Goal: Task Accomplishment & Management: Manage account settings

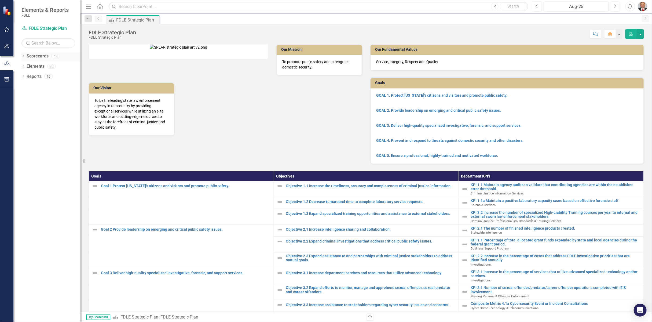
click at [24, 56] on icon "Dropdown" at bounding box center [23, 56] width 4 height 3
click at [25, 87] on icon "Dropdown" at bounding box center [26, 86] width 4 height 3
click at [31, 118] on icon "Dropdown" at bounding box center [32, 116] width 4 height 3
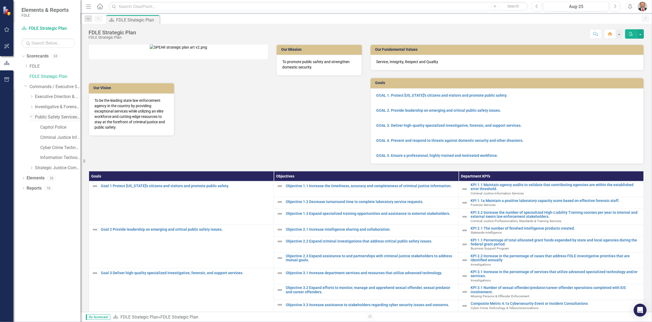
click at [30, 116] on icon "Dropdown" at bounding box center [31, 116] width 3 height 4
click at [31, 126] on icon "Dropdown" at bounding box center [32, 126] width 4 height 3
click at [37, 137] on icon "Dropdown" at bounding box center [37, 137] width 4 height 3
click at [56, 140] on link "Criminal Justice Professionalism, Standards & Training Services" at bounding box center [60, 137] width 40 height 6
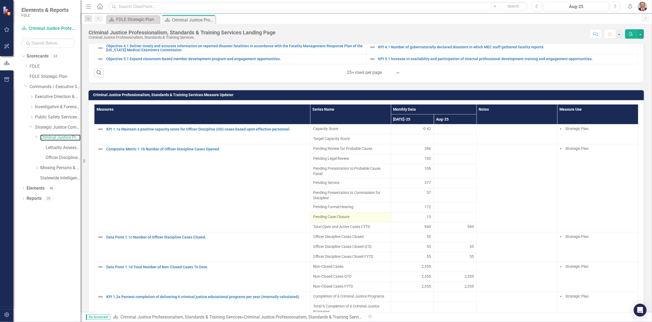
scroll to position [328, 0]
click at [22, 197] on div "Dropdown" at bounding box center [23, 199] width 4 height 5
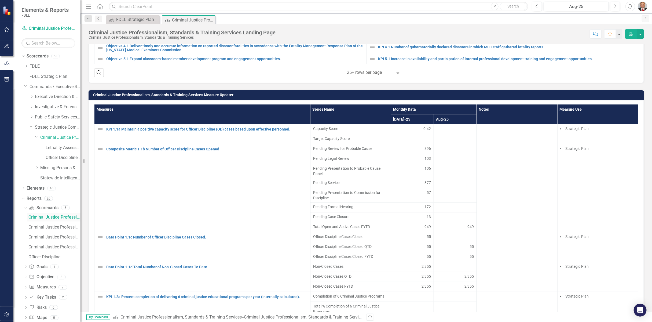
click at [48, 219] on link "Criminal Justice Professionalism, Standards & Training Services Landing Page" at bounding box center [53, 217] width 53 height 9
click at [47, 227] on div "Criminal Justice Professionalism, Standards & Training Services Qualitative KPIs" at bounding box center [54, 227] width 52 height 5
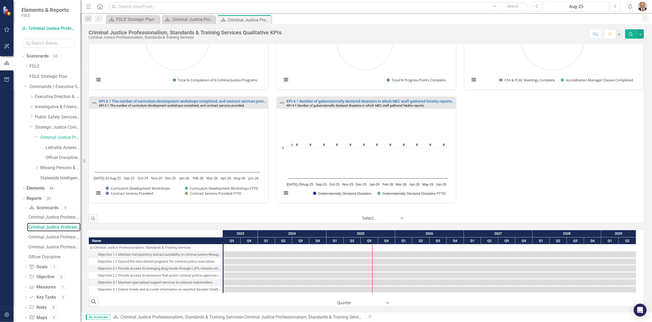
scroll to position [458, 0]
click at [47, 238] on div "Criminal Justice Professionalism, Standards & Training Services Landing Summary…" at bounding box center [54, 237] width 52 height 5
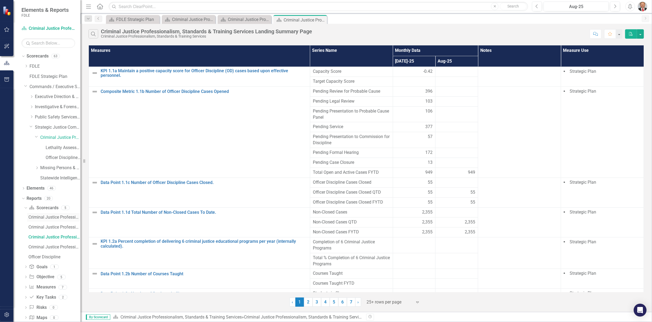
click at [51, 217] on div "Criminal Justice Professionalism, Standards & Training Services Landing Page" at bounding box center [54, 217] width 52 height 5
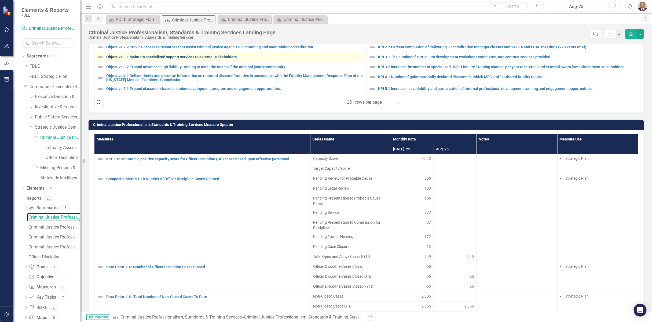
scroll to position [328, 0]
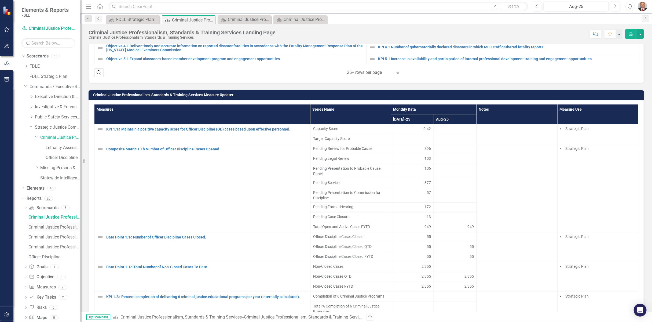
click at [49, 225] on div "Criminal Justice Professionalism, Standards & Training Services Qualitative KPIs" at bounding box center [54, 227] width 52 height 5
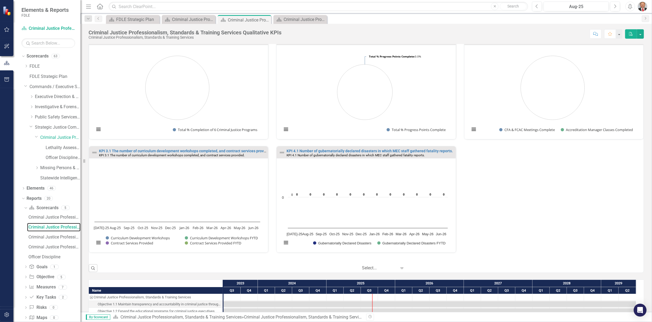
scroll to position [328, 0]
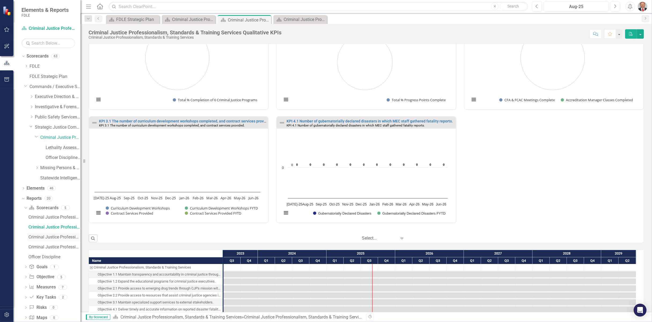
click at [45, 236] on div "Criminal Justice Professionalism, Standards & Training Services Landing Summary…" at bounding box center [54, 237] width 52 height 5
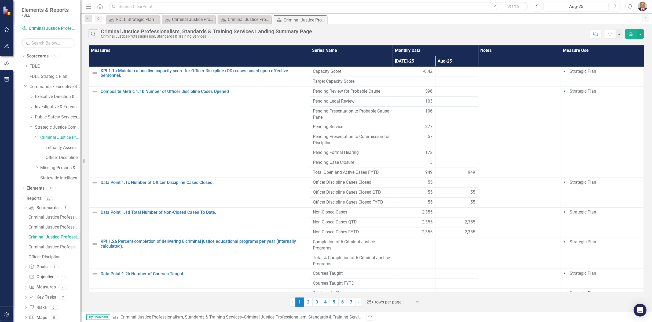
scroll to position [9, 0]
click at [42, 239] on div "Criminal Justice Professionalism, Standards & Training Services" at bounding box center [54, 237] width 52 height 5
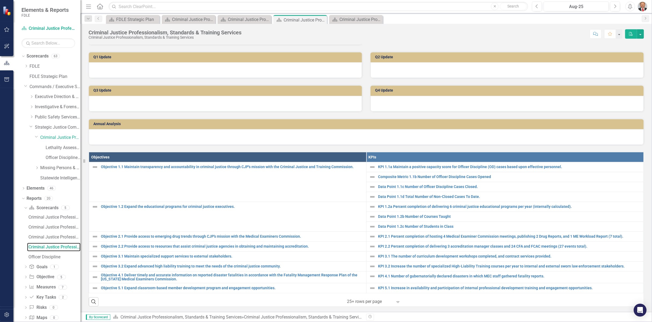
scroll to position [114, 0]
click at [39, 256] on div "Officer Discipline" at bounding box center [54, 256] width 52 height 5
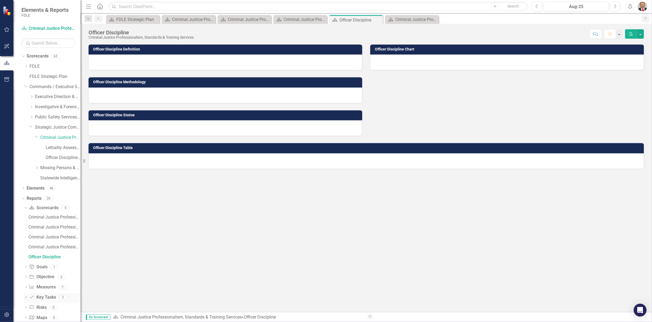
click at [42, 298] on link "Key Task Key Tasks" at bounding box center [42, 297] width 27 height 6
click at [26, 297] on icon "Dropdown" at bounding box center [26, 297] width 4 height 3
click at [45, 257] on div "CJP Key Tasks" at bounding box center [54, 257] width 52 height 5
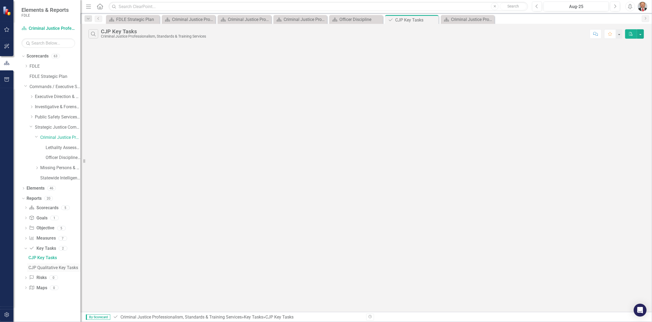
click at [51, 268] on div "CJP Qualitative Key Tasks" at bounding box center [54, 267] width 52 height 5
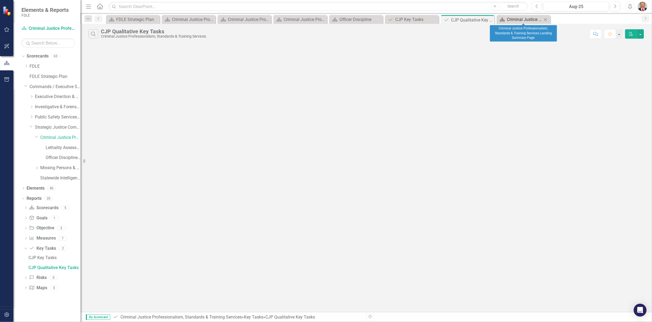
click at [517, 22] on div "Criminal Justice Professionalism, Standards & Training Services Landing Summary…" at bounding box center [524, 19] width 35 height 7
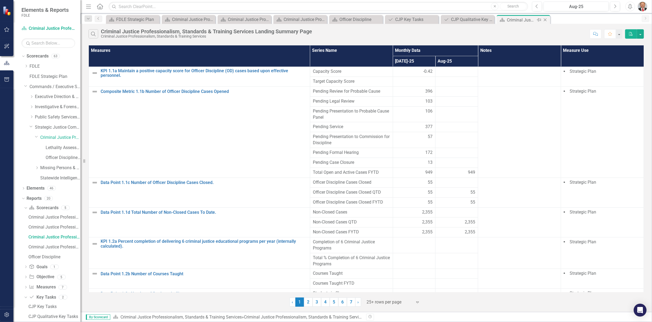
click at [545, 20] on icon at bounding box center [545, 20] width 3 height 3
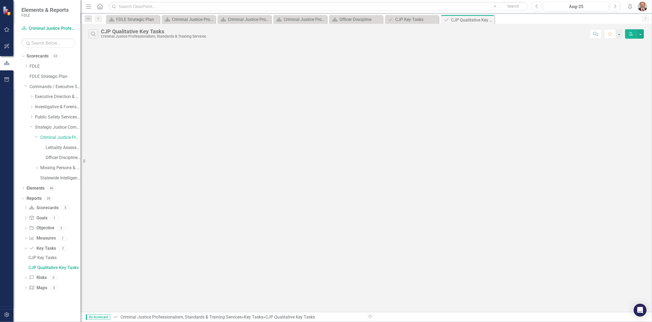
click at [0, 0] on icon "Close" at bounding box center [0, 0] width 0 height 0
click at [436, 20] on div "Close" at bounding box center [434, 20] width 7 height 7
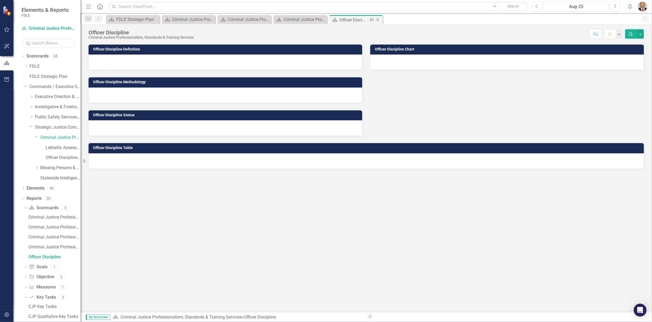
click at [377, 19] on icon at bounding box center [378, 20] width 3 height 3
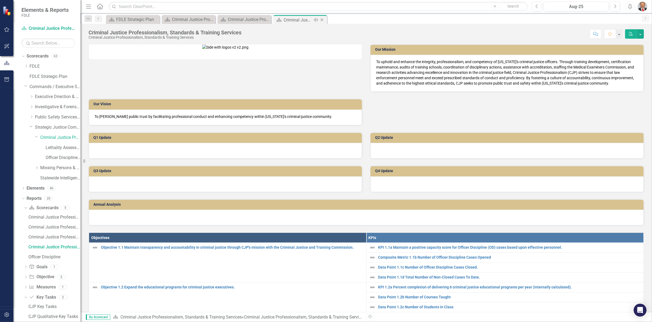
click at [323, 20] on icon "Close" at bounding box center [321, 20] width 5 height 4
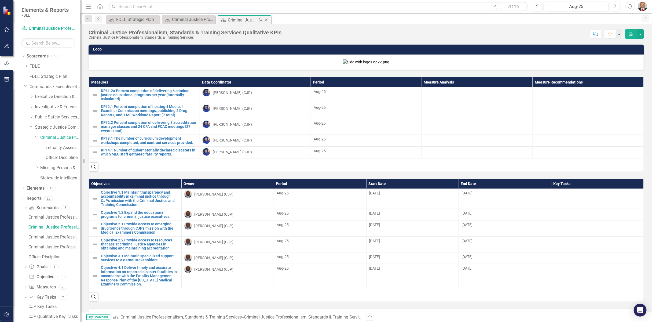
click at [267, 20] on icon "Close" at bounding box center [266, 20] width 5 height 4
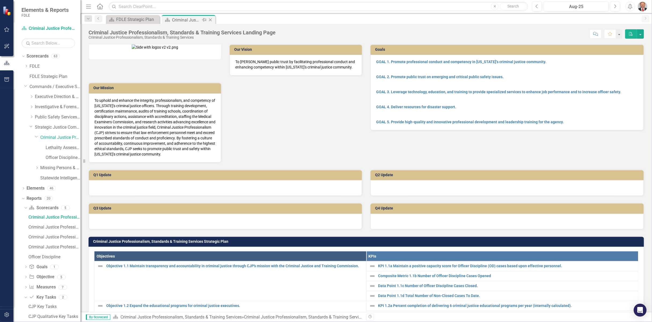
click at [211, 19] on icon at bounding box center [210, 20] width 3 height 3
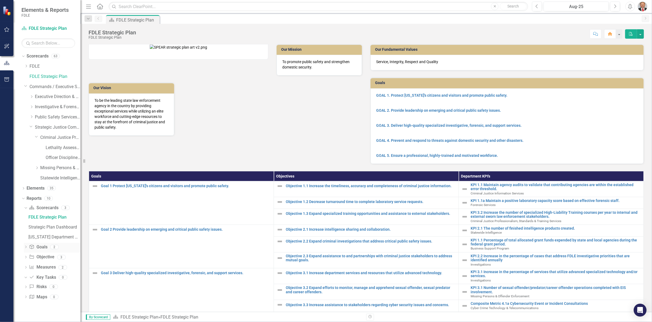
click at [27, 246] on icon "Dropdown" at bounding box center [26, 247] width 4 height 3
click at [26, 218] on icon "Dropdown" at bounding box center [25, 218] width 3 height 4
click at [59, 138] on link "Criminal Justice Professionalism, Standards & Training Services" at bounding box center [60, 137] width 40 height 6
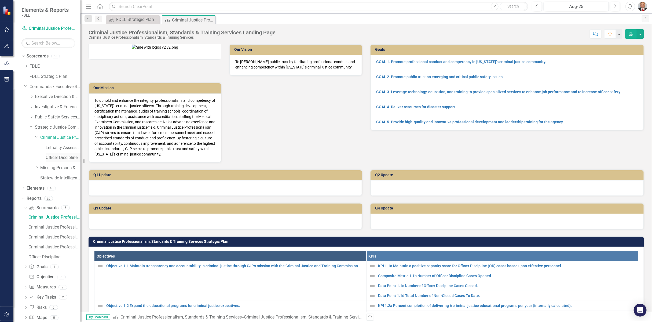
click at [55, 158] on link "Officer Discipline Caseload Dashboard" at bounding box center [63, 158] width 35 height 6
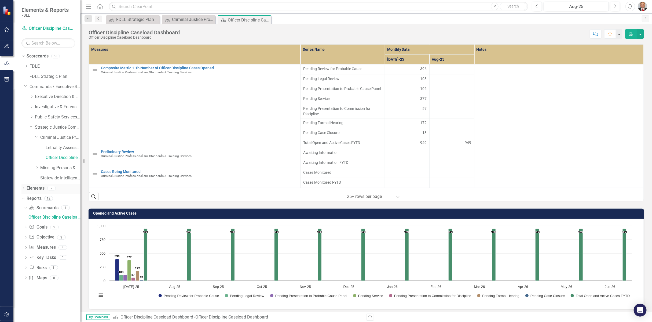
click at [22, 188] on icon "Dropdown" at bounding box center [23, 188] width 4 height 3
click at [45, 229] on link "Key Task Key Tasks" at bounding box center [42, 229] width 27 height 6
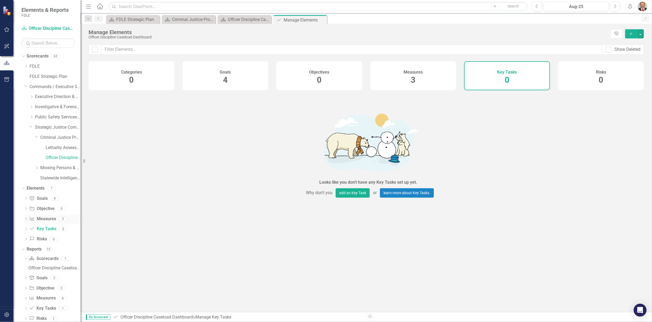
click at [48, 220] on link "Measure Measures" at bounding box center [42, 219] width 27 height 6
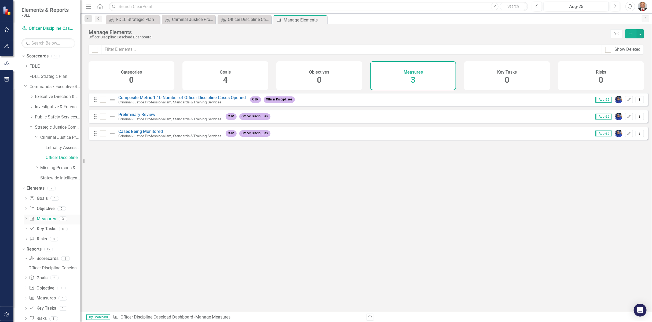
click at [27, 218] on icon at bounding box center [26, 218] width 1 height 2
click at [51, 230] on link "Composite Metric 1.1b Number of Officer Discipline Cases Opened" at bounding box center [53, 227] width 53 height 9
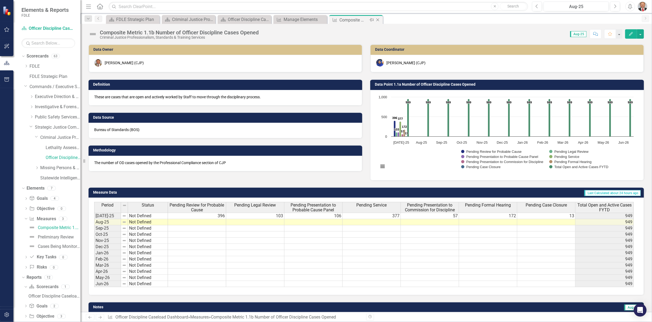
click at [377, 20] on icon "Close" at bounding box center [377, 20] width 5 height 4
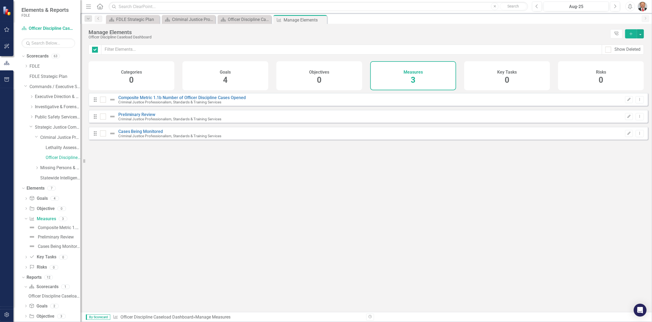
checkbox input "false"
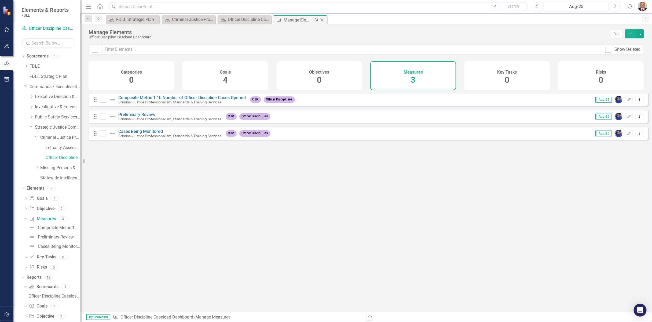
click at [321, 19] on icon "Close" at bounding box center [321, 20] width 5 height 4
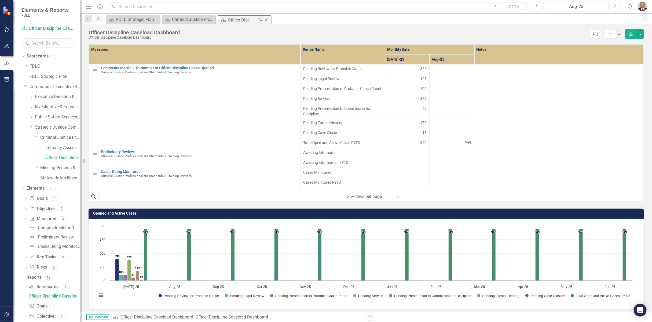
click at [267, 20] on icon "Close" at bounding box center [266, 20] width 5 height 4
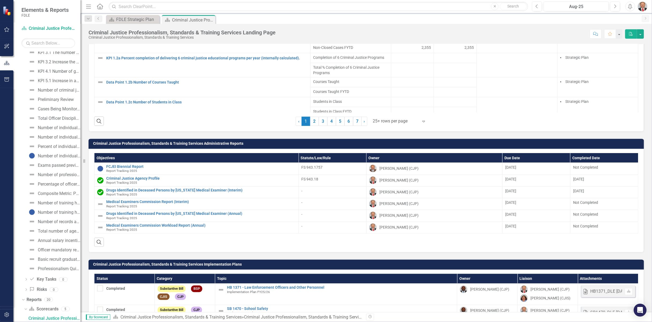
scroll to position [597, 0]
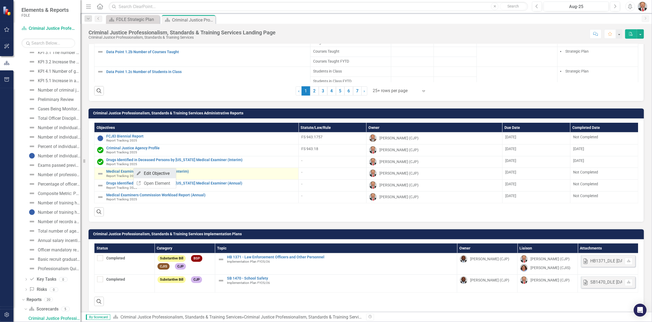
click at [148, 173] on link "Edit Edit Objective" at bounding box center [155, 173] width 42 height 10
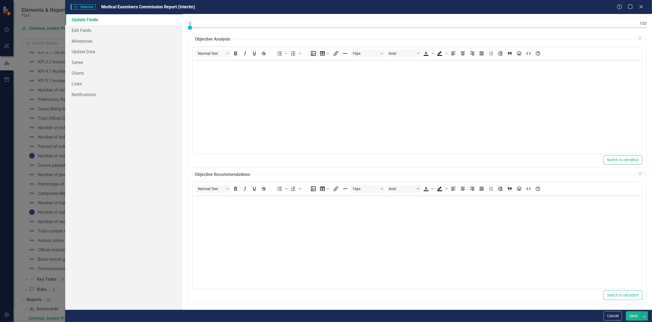
scroll to position [0, 0]
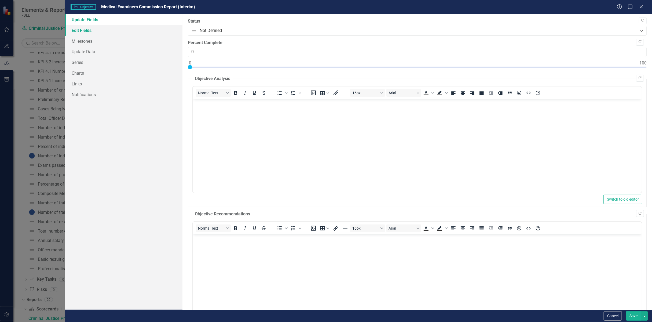
click at [83, 31] on link "Edit Fields" at bounding box center [123, 30] width 117 height 11
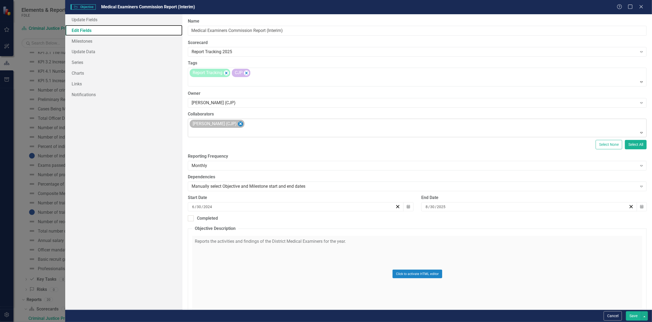
click at [239, 124] on icon "Remove Melissa Bujeda (CJP)" at bounding box center [240, 124] width 5 height 7
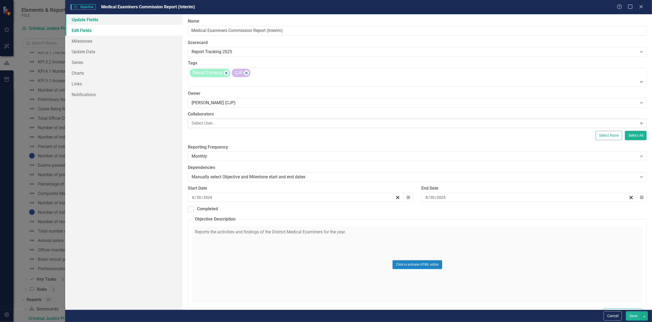
click at [82, 22] on link "Update Fields" at bounding box center [123, 19] width 117 height 11
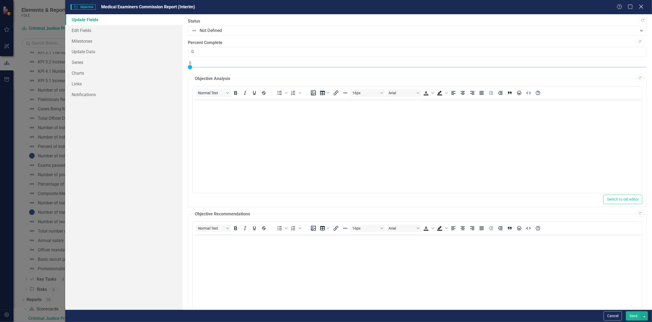
click at [643, 7] on icon "Close" at bounding box center [641, 6] width 7 height 5
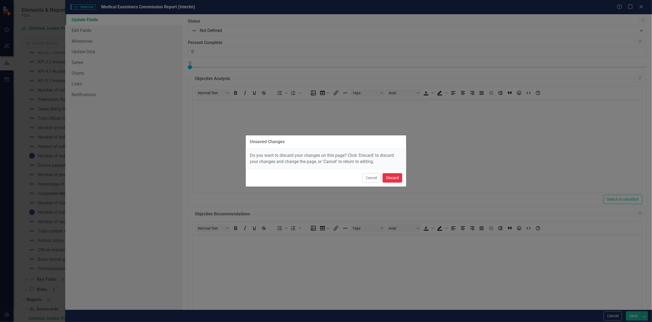
click at [391, 176] on button "Discard" at bounding box center [393, 177] width 20 height 9
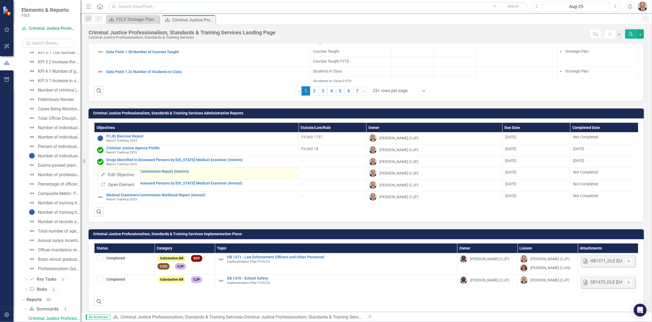
click at [202, 173] on div "Medical Examiners Commission Report (Interim) Report Tracking 2025" at bounding box center [201, 173] width 190 height 8
click at [161, 169] on link "Medical Examiners Commission Report (Interim)" at bounding box center [201, 171] width 190 height 4
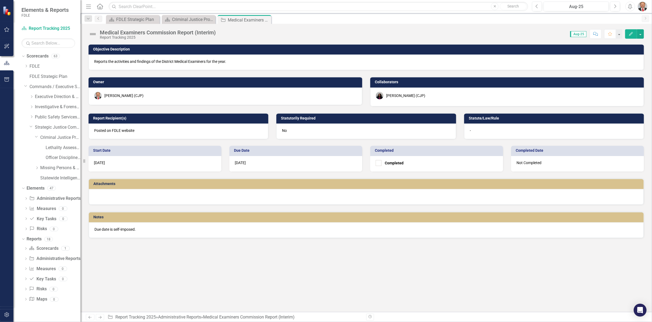
click at [632, 32] on icon "Edit" at bounding box center [631, 34] width 5 height 4
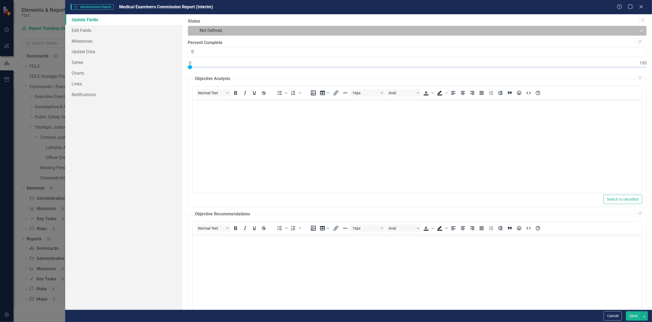
click at [639, 30] on icon "Expand" at bounding box center [641, 30] width 5 height 4
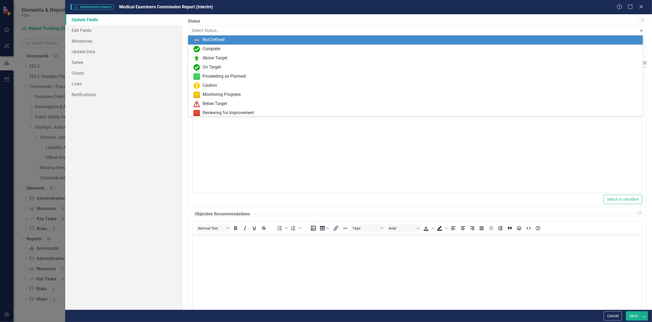
click at [80, 9] on span "Administrative Report Administrative Report" at bounding box center [92, 6] width 43 height 5
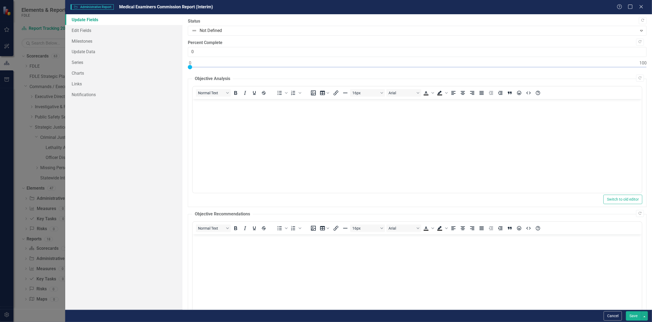
click at [144, 7] on span "Medical Examiners Commission Report (Interim)" at bounding box center [166, 6] width 94 height 5
drag, startPoint x: 144, startPoint y: 7, endPoint x: 88, endPoint y: 7, distance: 55.3
click at [88, 7] on span "Administrative Report Administrative Report" at bounding box center [92, 6] width 43 height 5
drag, startPoint x: 88, startPoint y: 7, endPoint x: 641, endPoint y: 8, distance: 553.0
click at [641, 8] on icon "Close" at bounding box center [641, 6] width 7 height 5
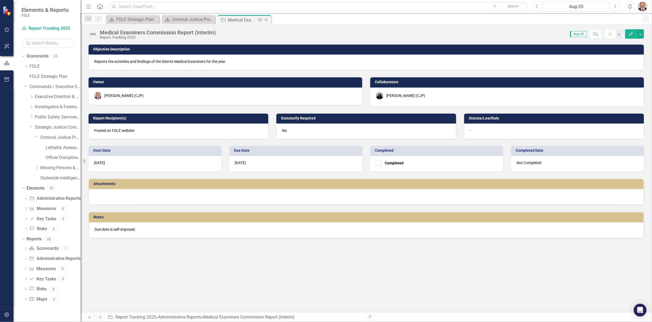
click at [266, 20] on icon "Close" at bounding box center [266, 20] width 5 height 4
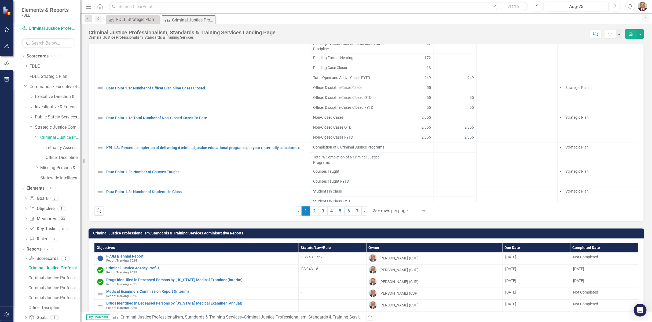
scroll to position [597, 0]
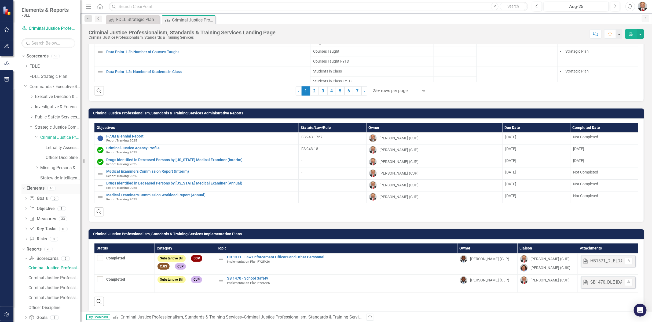
click at [23, 188] on icon "Dropdown" at bounding box center [22, 188] width 3 height 4
click at [53, 138] on link "Criminal Justice Professionalism, Standards & Training Services" at bounding box center [60, 137] width 40 height 6
click at [30, 127] on icon "Dropdown" at bounding box center [31, 126] width 3 height 4
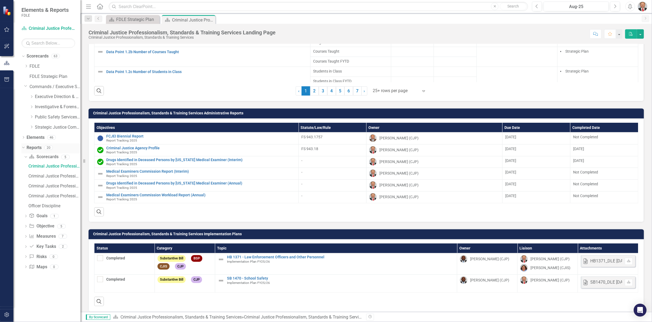
click at [22, 147] on icon "Dropdown" at bounding box center [22, 147] width 3 height 4
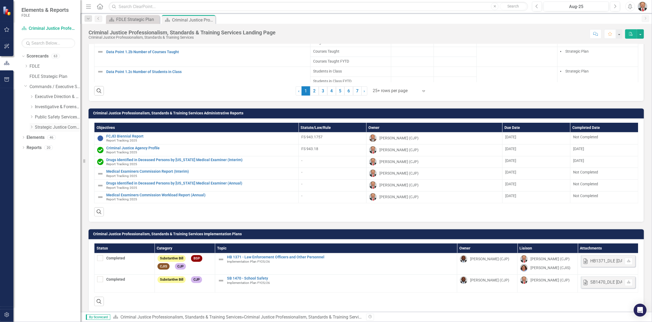
click at [31, 127] on icon "Dropdown" at bounding box center [32, 126] width 4 height 3
click at [38, 137] on icon "Dropdown" at bounding box center [37, 137] width 4 height 3
click at [52, 136] on link "Criminal Justice Professionalism, Standards & Training Services" at bounding box center [60, 137] width 40 height 6
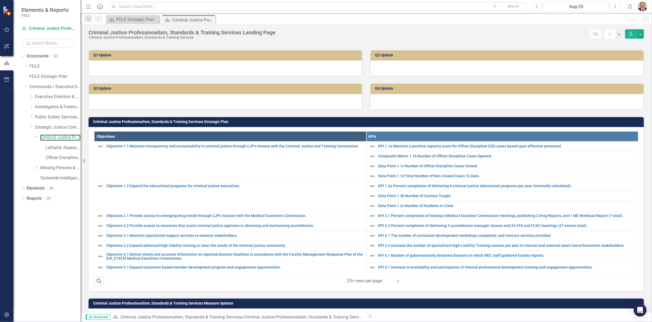
scroll to position [0, 0]
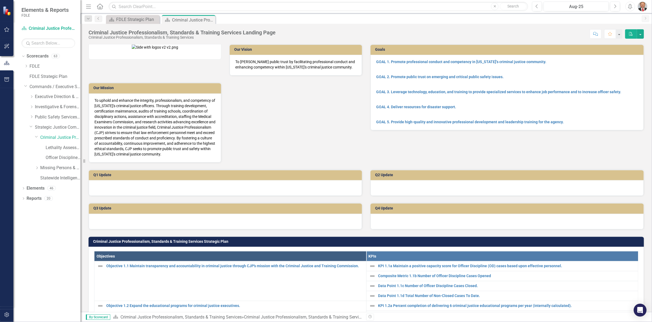
click at [103, 197] on div "Q3 Update" at bounding box center [226, 212] width 282 height 33
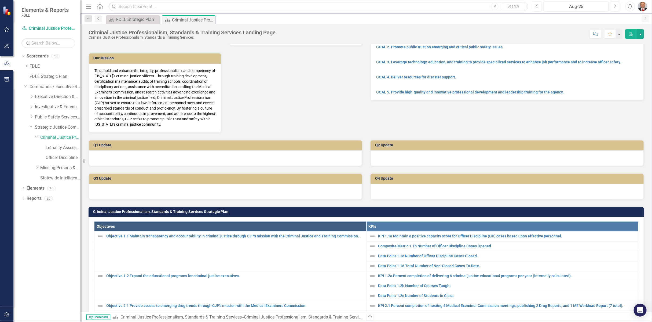
scroll to position [60, 0]
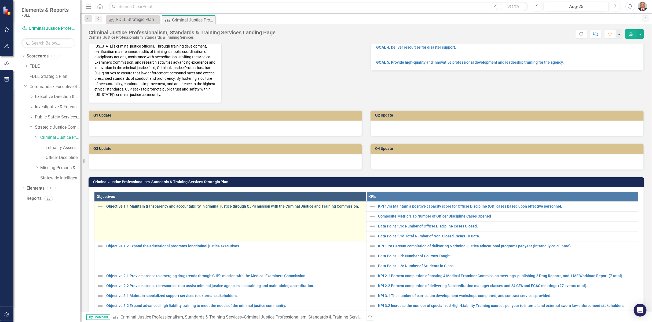
click at [161, 205] on link "Objective 1.1 Maintain transparency and accountability in criminal justice thro…" at bounding box center [234, 206] width 257 height 4
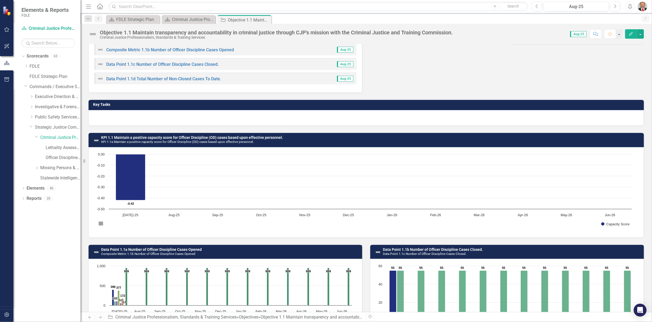
scroll to position [60, 0]
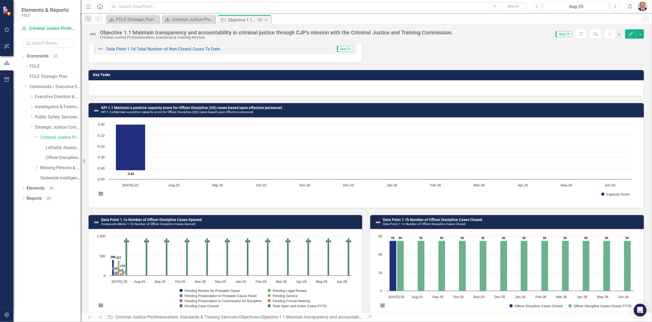
click at [266, 21] on icon "Close" at bounding box center [266, 20] width 5 height 4
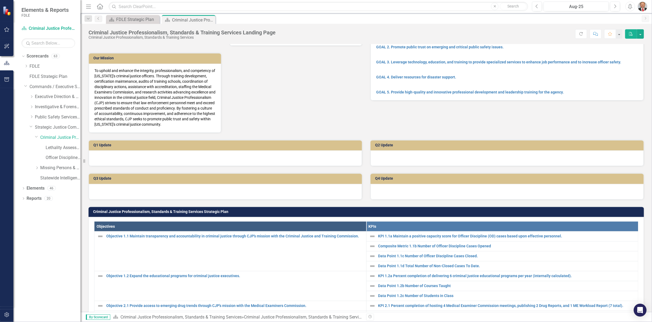
scroll to position [89, 0]
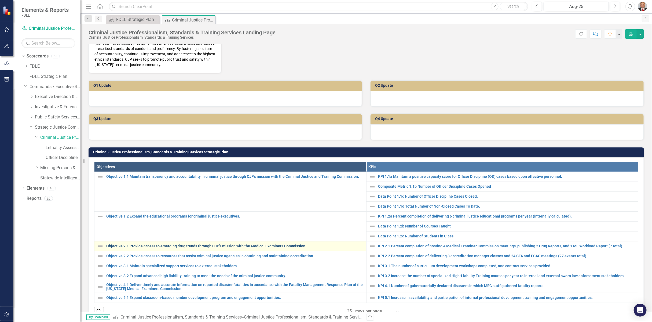
click at [149, 244] on link "Objective 2.1 Provide access to emerging drug trends through CJP's mission with…" at bounding box center [234, 246] width 257 height 4
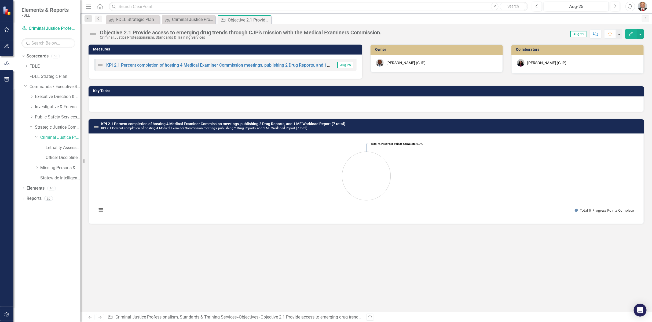
click at [111, 104] on div at bounding box center [367, 104] width 556 height 16
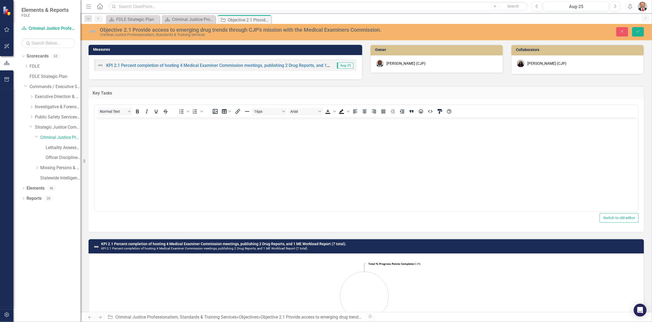
click at [118, 128] on body "Rich Text Area. Press ALT-0 for help." at bounding box center [366, 158] width 544 height 81
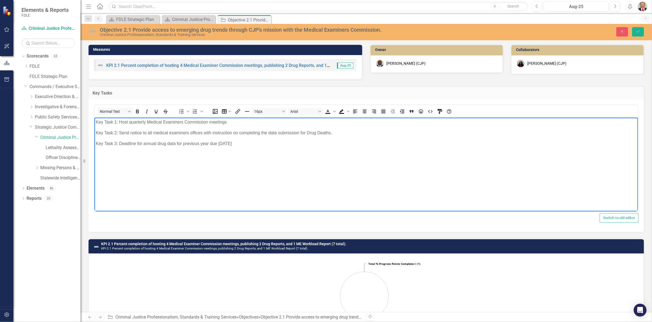
click at [245, 144] on p "Key Task 3: Deadline for annual drug data for previous year due [DATE]" at bounding box center [366, 143] width 541 height 6
click at [119, 133] on p "Key Task 2: Send notice to all medical examiners offices with instruction on co…" at bounding box center [366, 133] width 541 height 6
click at [119, 155] on p "Key Task 4: Send notice to all medical examiner offices with in" at bounding box center [366, 154] width 541 height 6
click at [240, 152] on p "Key Task 4: November -Send notice to all medical examiner offices with in" at bounding box center [366, 154] width 541 height 6
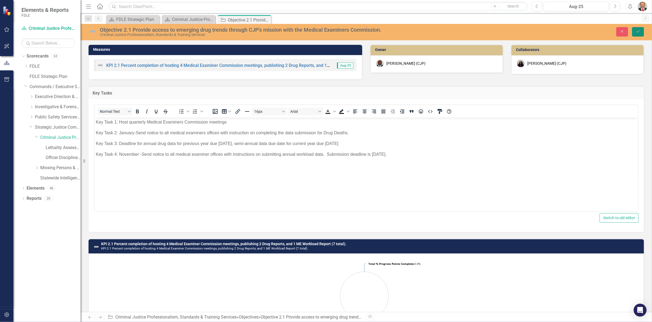
click at [639, 30] on icon "Save" at bounding box center [638, 32] width 5 height 4
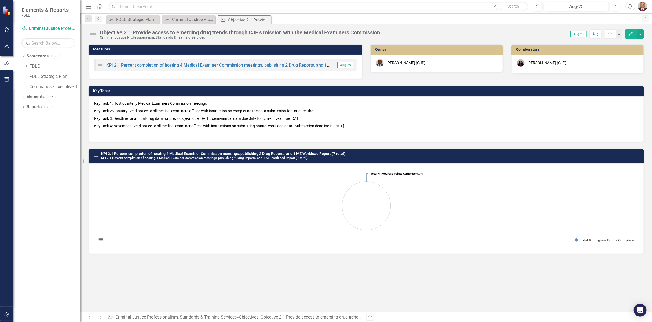
click at [629, 35] on button "Edit" at bounding box center [631, 33] width 12 height 9
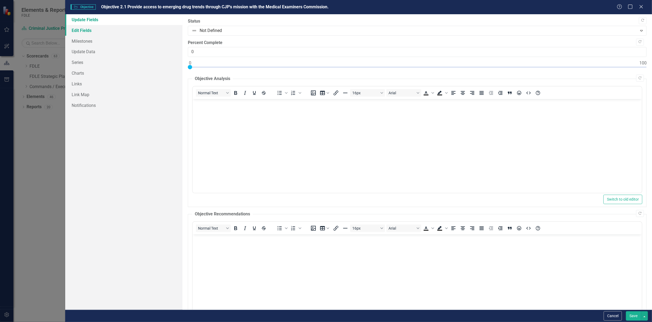
click at [90, 29] on link "Edit Fields" at bounding box center [123, 30] width 117 height 11
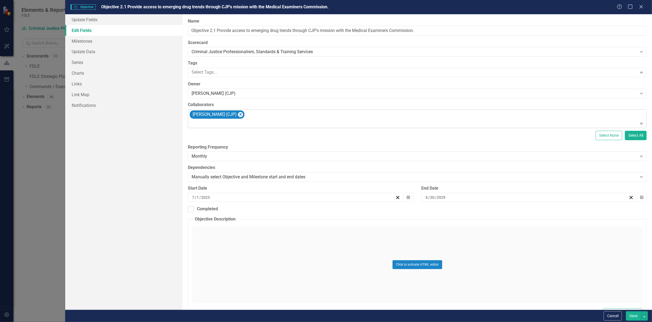
click at [262, 116] on div "[PERSON_NAME] (CJP)" at bounding box center [418, 119] width 458 height 18
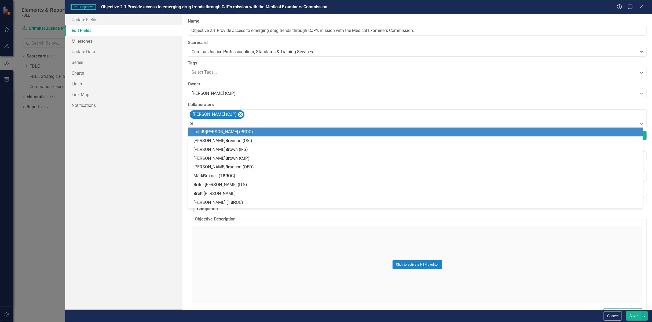
type input "bre"
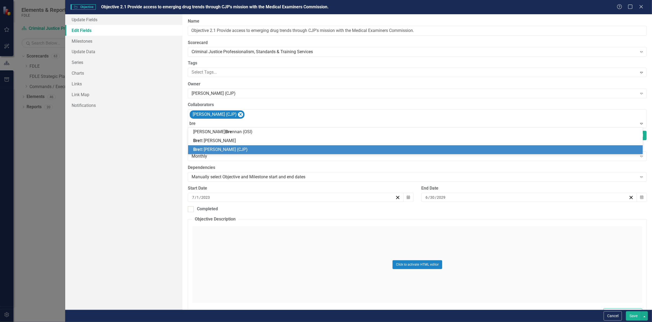
click at [214, 150] on span "Bre tt [PERSON_NAME] (CJP)" at bounding box center [221, 149] width 54 height 5
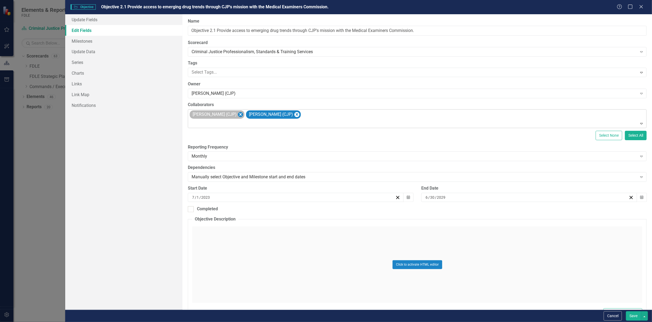
click at [239, 115] on icon "Remove Melissa Bujeda (CJP)" at bounding box center [240, 114] width 2 height 3
click at [632, 318] on button "Save" at bounding box center [633, 315] width 15 height 9
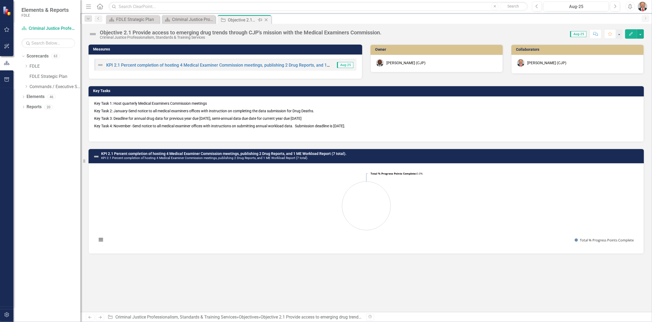
click at [266, 20] on icon at bounding box center [266, 20] width 3 height 3
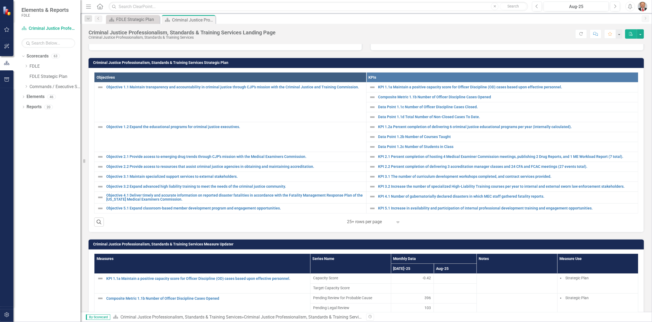
scroll to position [209, 0]
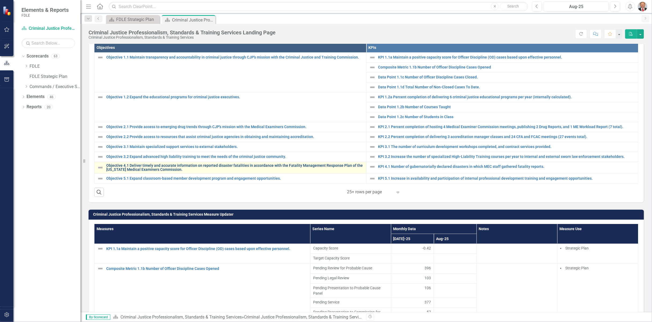
click at [144, 165] on link "Objective 4.1 Deliver timely and accurate information on reported disaster fata…" at bounding box center [234, 167] width 257 height 8
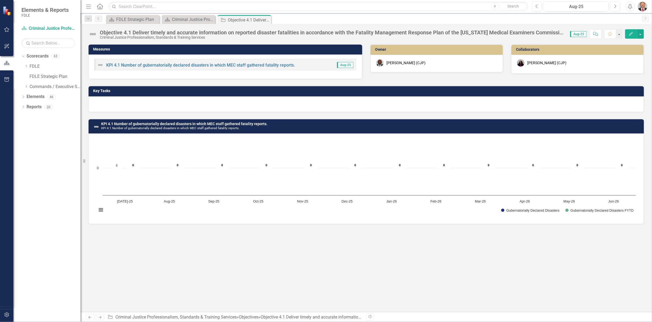
click at [134, 100] on div at bounding box center [367, 104] width 556 height 16
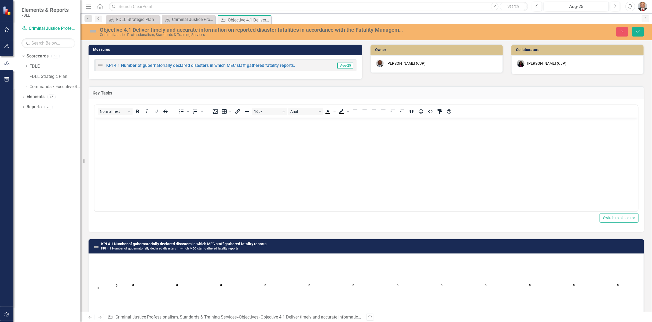
click at [122, 129] on body "Rich Text Area. Press ALT-0 for help." at bounding box center [366, 158] width 544 height 81
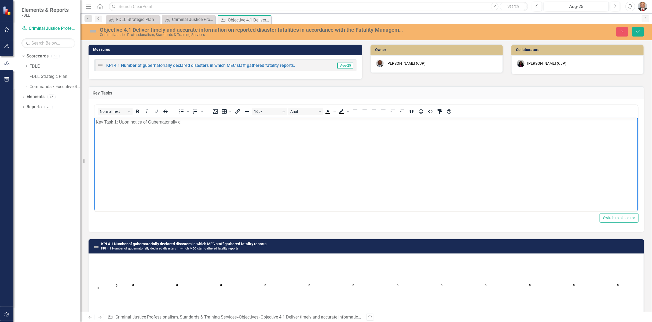
click at [191, 123] on p "Key Task 1: Upon notice of Gubernatorially d" at bounding box center [366, 122] width 541 height 6
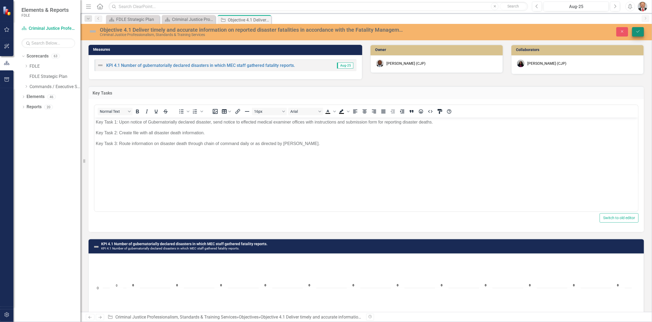
click at [639, 28] on button "Save" at bounding box center [638, 31] width 12 height 9
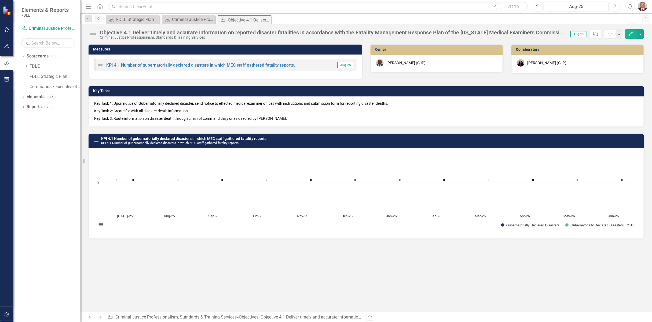
click at [207, 279] on div "Measures KPI 4.1 Number of gubernatorially declared disasters in which MEC staf…" at bounding box center [367, 178] width 572 height 268
click at [267, 21] on icon at bounding box center [266, 20] width 3 height 3
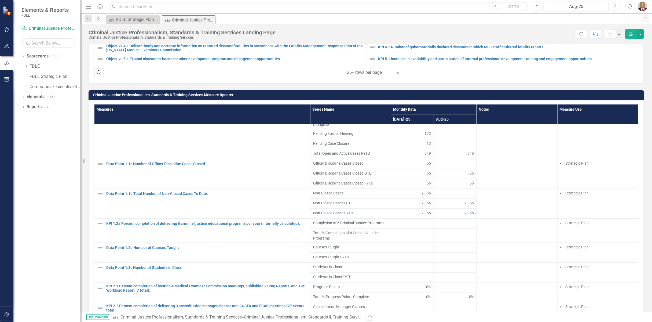
scroll to position [388, 0]
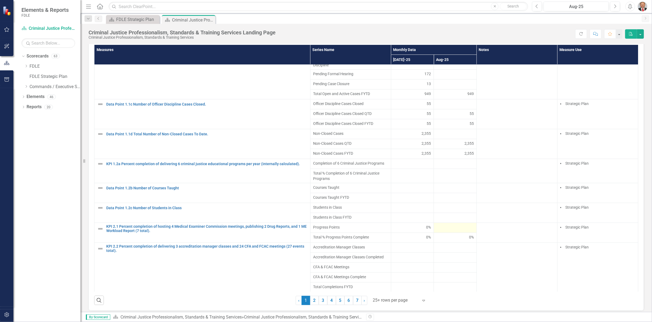
click at [449, 225] on div at bounding box center [455, 227] width 37 height 6
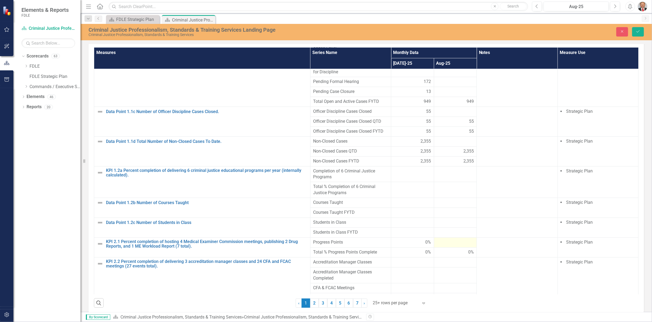
scroll to position [390, 0]
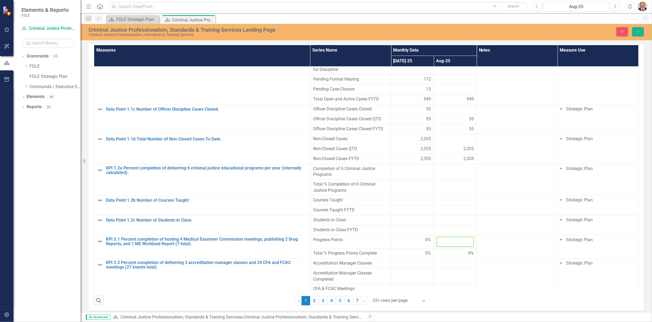
click at [444, 237] on input "number" at bounding box center [455, 242] width 37 height 10
type input "28.6"
click button "Save" at bounding box center [638, 31] width 12 height 9
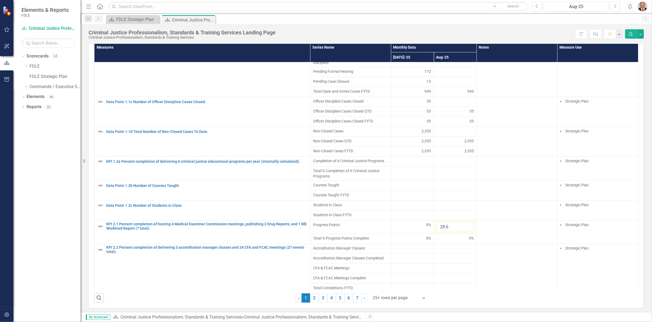
scroll to position [388, 0]
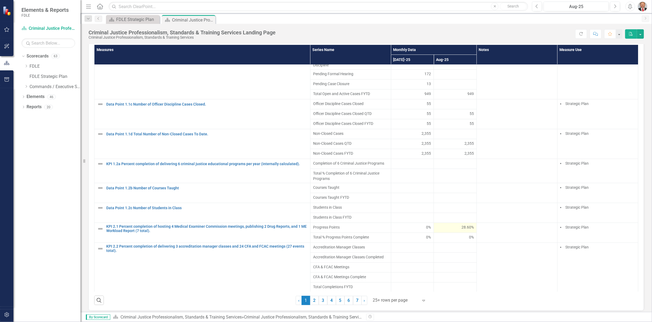
click at [452, 225] on div "28.60%" at bounding box center [455, 226] width 37 height 5
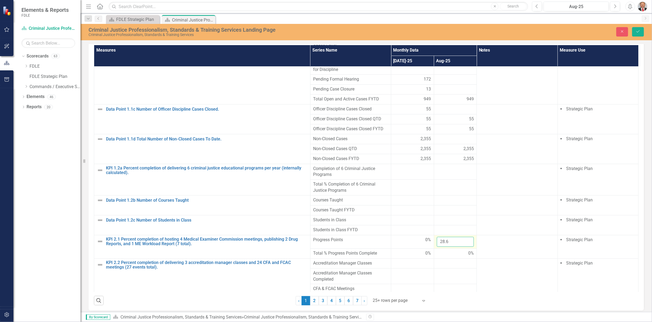
click at [448, 238] on input "28.6" at bounding box center [455, 242] width 37 height 10
type input "28.57"
click button "Save" at bounding box center [638, 31] width 12 height 9
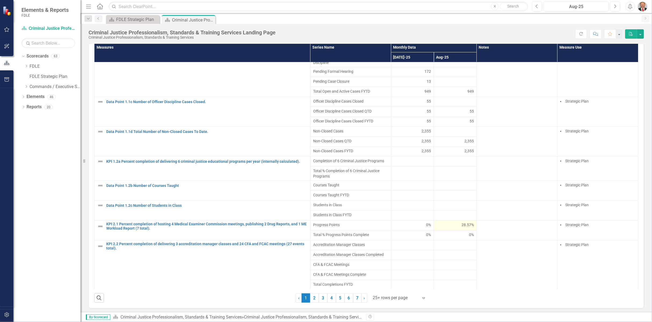
scroll to position [388, 0]
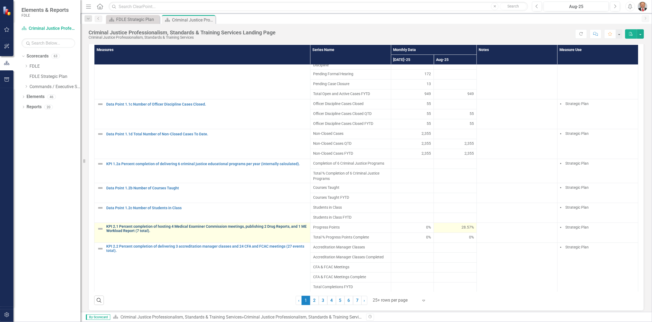
click at [139, 224] on link "KPI 2.1 Percent completion of hosting 4 Medical Examiner Commission meetings, p…" at bounding box center [206, 228] width 201 height 8
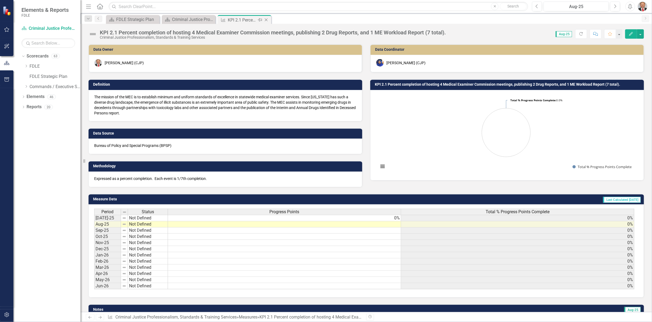
click at [268, 20] on icon "Close" at bounding box center [266, 20] width 5 height 4
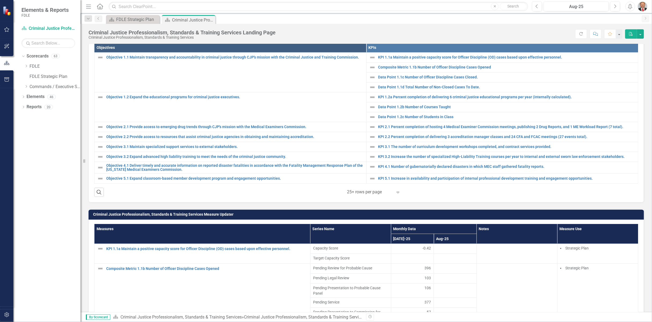
scroll to position [149, 0]
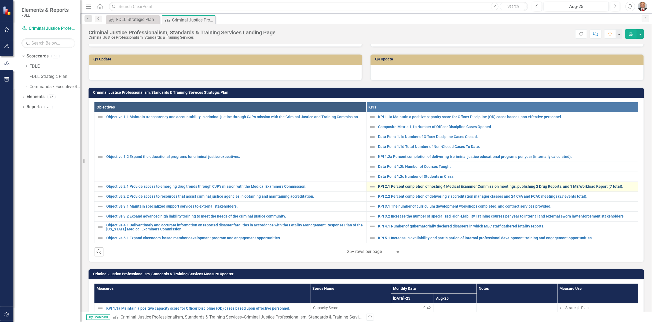
click at [412, 184] on link "KPI 2.1 Percent completion of hosting 4 Medical Examiner Commission meetings, p…" at bounding box center [507, 186] width 257 height 4
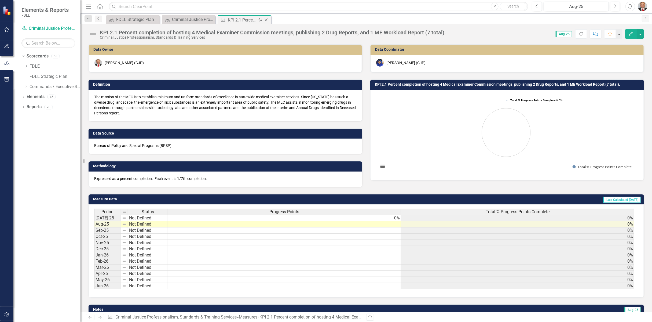
click at [267, 20] on icon "Close" at bounding box center [266, 20] width 5 height 4
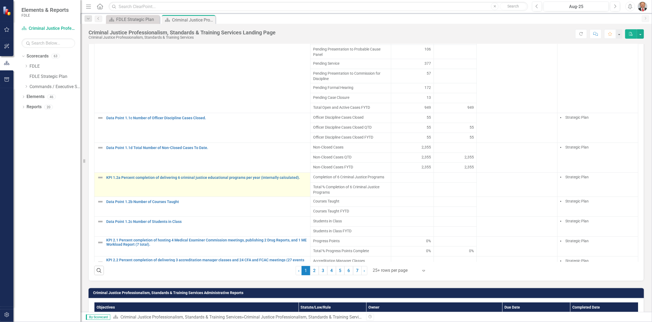
scroll to position [60, 0]
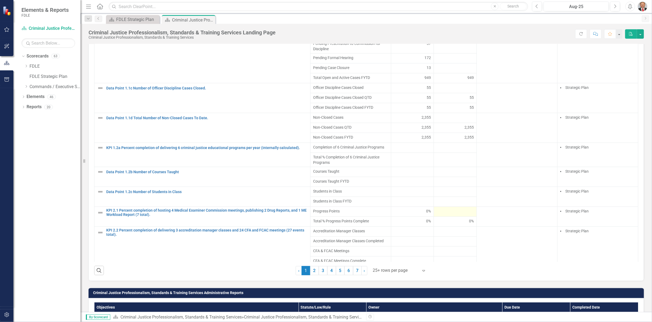
click at [443, 211] on div at bounding box center [455, 211] width 37 height 6
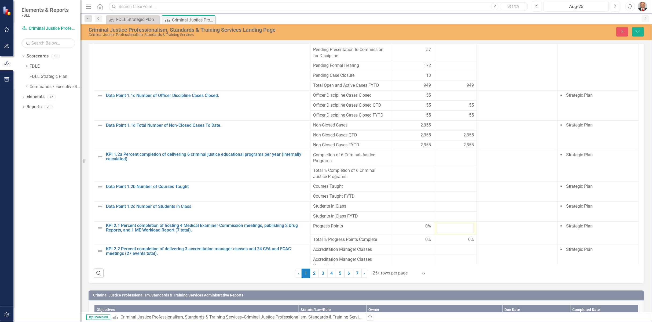
scroll to position [420, 0]
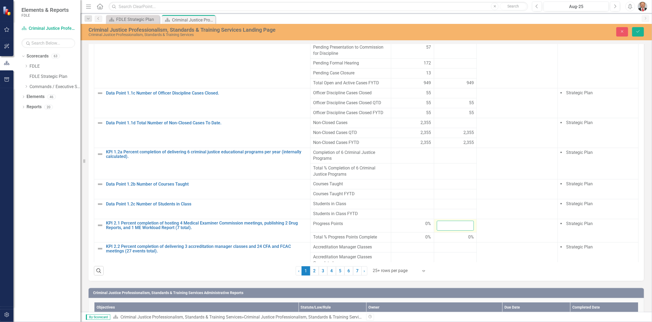
click at [449, 221] on input "number" at bounding box center [455, 226] width 37 height 10
type input "28.57"
click at [642, 30] on button "Save" at bounding box center [638, 31] width 12 height 9
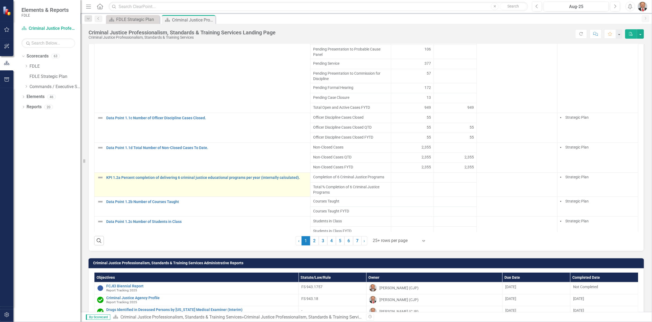
scroll to position [73, 0]
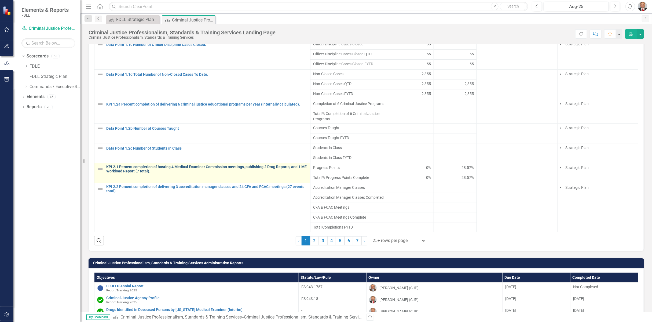
click at [128, 165] on link "KPI 2.1 Percent completion of hosting 4 Medical Examiner Commission meetings, p…" at bounding box center [206, 169] width 201 height 8
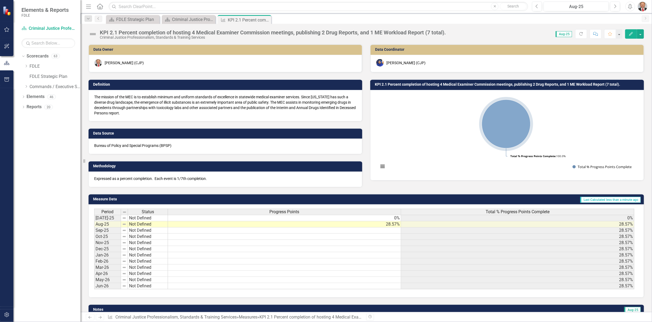
drag, startPoint x: 584, startPoint y: 165, endPoint x: 452, endPoint y: 167, distance: 132.6
click at [452, 167] on rect "Interactive chart" at bounding box center [506, 134] width 261 height 81
click at [381, 165] on button "View chart menu, Chart" at bounding box center [383, 167] width 8 height 8
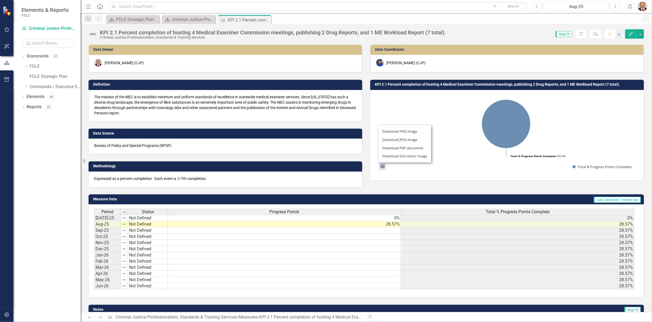
click at [452, 161] on rect "Interactive chart" at bounding box center [506, 134] width 261 height 81
click at [630, 33] on icon "Edit" at bounding box center [631, 34] width 5 height 4
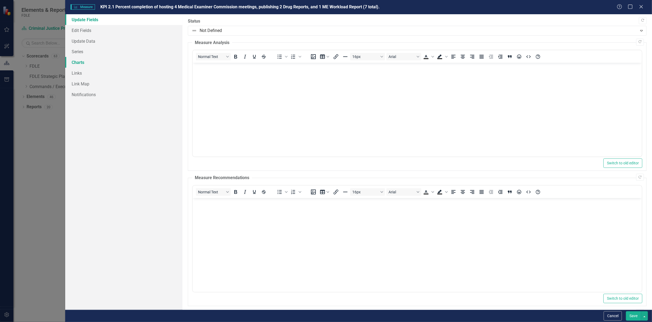
click at [82, 64] on link "Charts" at bounding box center [123, 62] width 117 height 11
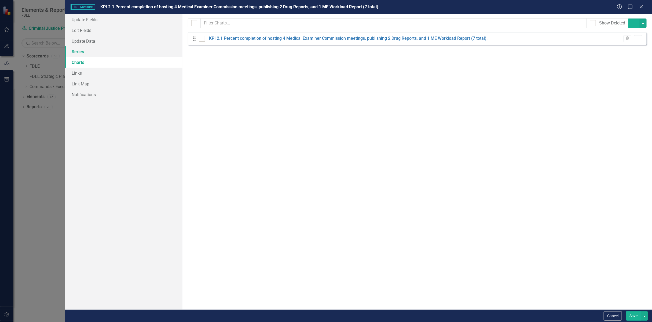
click at [78, 53] on link "Series" at bounding box center [123, 51] width 117 height 11
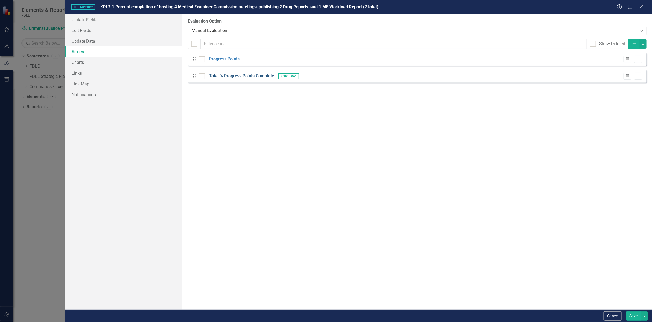
click at [242, 77] on link "Total % Progress Points Complete" at bounding box center [241, 76] width 65 height 6
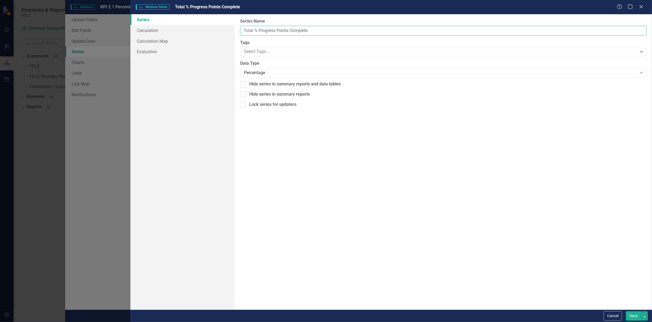
drag, startPoint x: 289, startPoint y: 31, endPoint x: 278, endPoint y: 30, distance: 11.3
click at [278, 30] on input "Total % Progress Points Complete" at bounding box center [443, 31] width 407 height 10
type input "Total % Progress Complete"
click at [630, 315] on button "Save" at bounding box center [633, 315] width 15 height 9
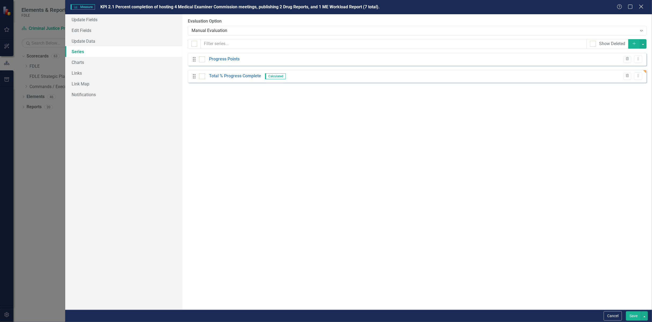
click at [641, 7] on icon "Close" at bounding box center [641, 6] width 7 height 5
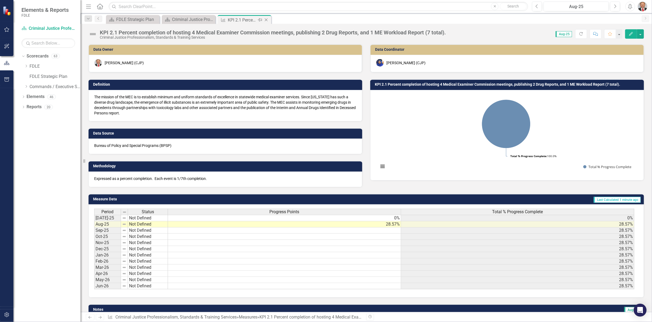
click at [267, 20] on icon "Close" at bounding box center [266, 20] width 5 height 4
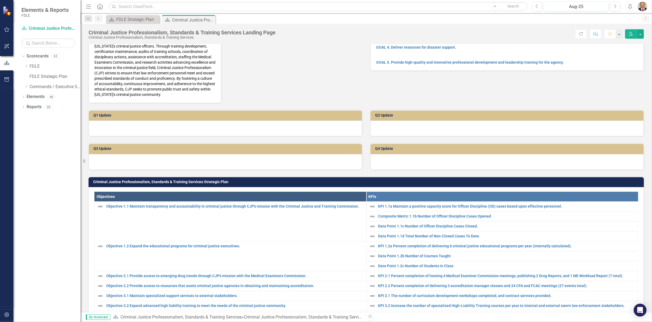
scroll to position [89, 0]
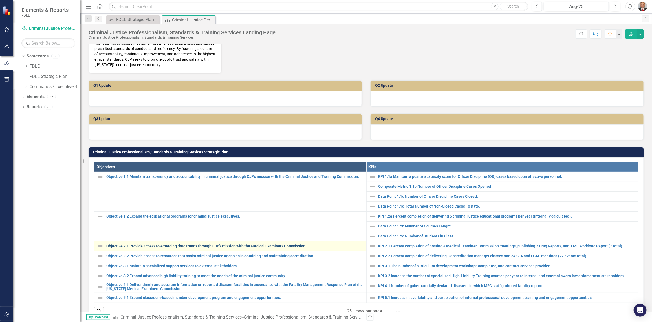
click at [110, 244] on link "Objective 2.1 Provide access to emerging drug trends through CJP's mission with…" at bounding box center [234, 246] width 257 height 4
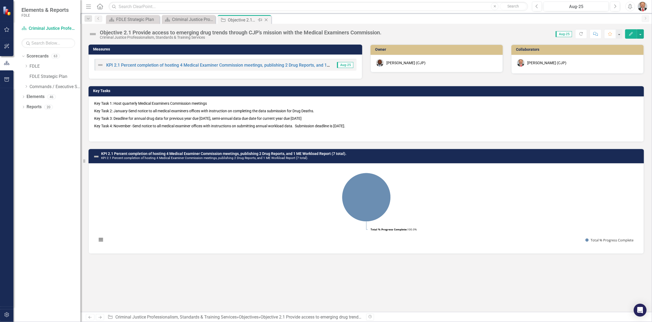
click at [266, 20] on icon at bounding box center [266, 20] width 3 height 3
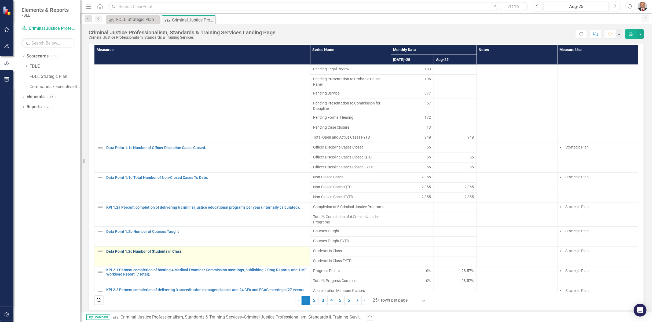
scroll to position [60, 0]
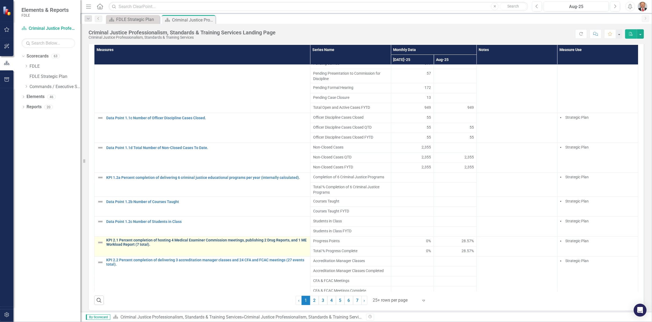
click at [132, 238] on link "KPI 2.1 Percent completion of hosting 4 Medical Examiner Commission meetings, p…" at bounding box center [206, 242] width 201 height 8
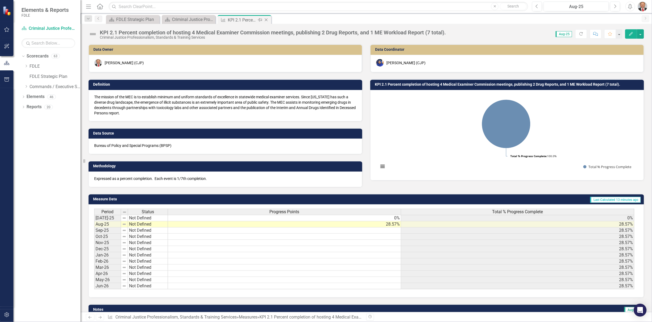
click at [268, 20] on icon "Close" at bounding box center [266, 20] width 5 height 4
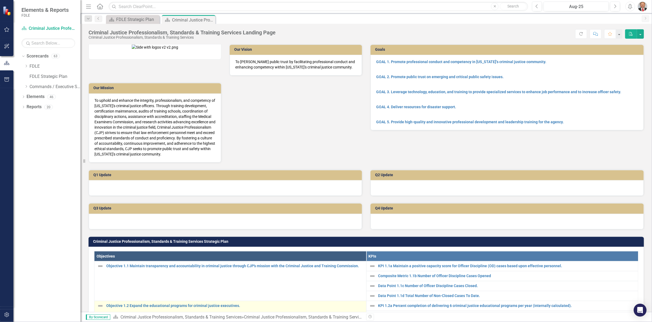
scroll to position [119, 0]
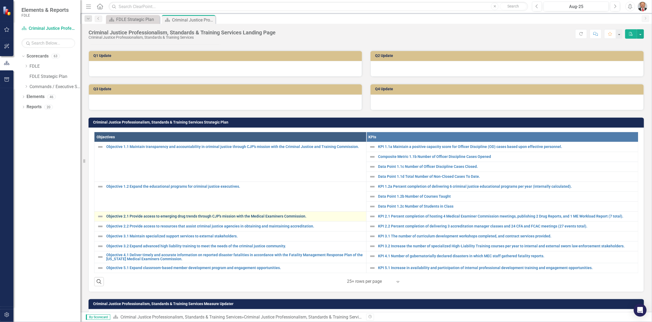
click at [133, 215] on link "Objective 2.1 Provide access to emerging drug trends through CJP's mission with…" at bounding box center [234, 216] width 257 height 4
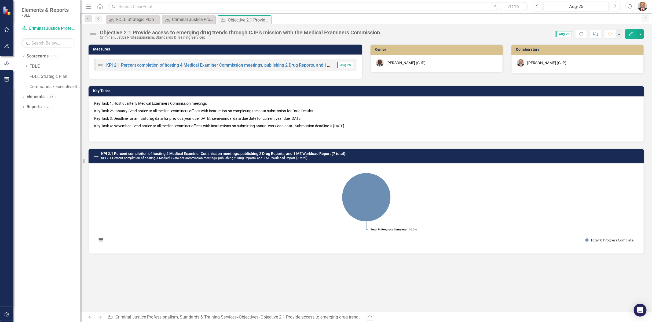
click at [150, 113] on p "Key Task 2: January-Send notice to all medical examiners offices with instructi…" at bounding box center [366, 111] width 544 height 8
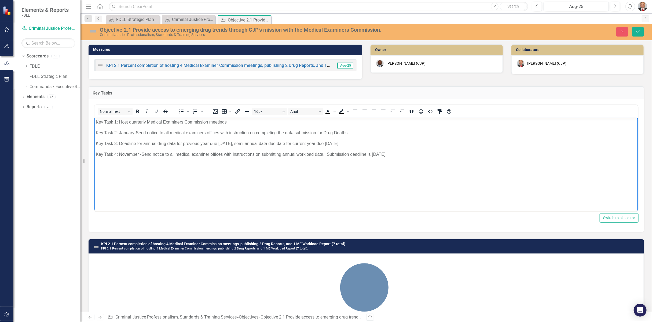
click at [119, 143] on p "Key Task 3: Deadline for annual drug data for previous year due [DATE], semi-an…" at bounding box center [366, 143] width 541 height 6
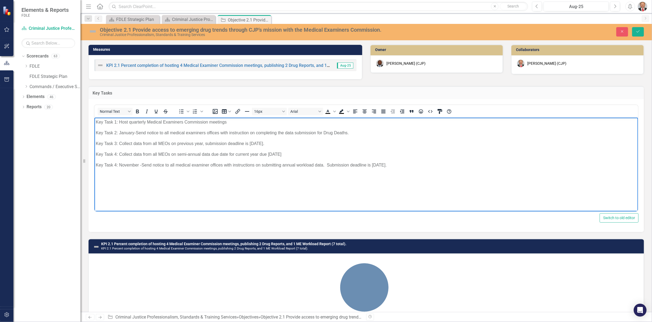
click at [177, 144] on p "Key Task 3: Collect data from all MEOs on previous year, submission deadline is…" at bounding box center [366, 143] width 541 height 6
click at [133, 143] on p "Key Task 3: Collect data from all MEOs on annual previous year, submission dead…" at bounding box center [366, 143] width 541 height 6
click at [133, 154] on p "Key Task 4: Collect data from all MEOs on semi-annual data due date for current…" at bounding box center [366, 154] width 541 height 6
drag, startPoint x: 195, startPoint y: 154, endPoint x: 259, endPoint y: 153, distance: 63.4
click at [259, 153] on p "Key Task 4: Collect semi-annual data from all MEOs on semi-annual data due date…" at bounding box center [366, 154] width 541 height 6
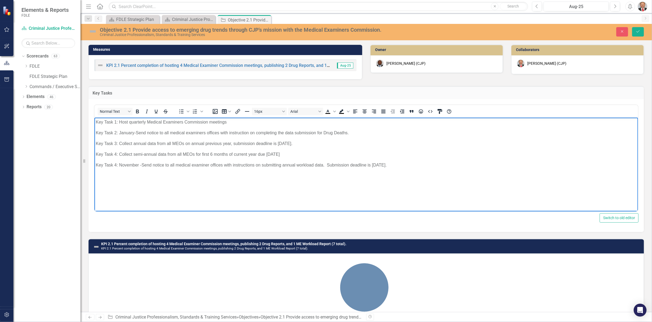
click at [257, 155] on p "Key Task 4: Collect semi-annual data from all MEOs for first 6 months of curren…" at bounding box center [366, 154] width 541 height 6
click at [116, 165] on p "Key Task 4: November -Send notice to all medical examiner offices with instruct…" at bounding box center [366, 165] width 541 height 6
click at [327, 166] on p "Key Task 5: November -Send notice to all medical examiner offices with instruct…" at bounding box center [366, 165] width 541 height 6
click at [148, 143] on p "Key Task 3: Collect annual data from all MEOs on annual previous year, submissi…" at bounding box center [366, 143] width 541 height 6
click at [157, 155] on p "Key Task 4: Collect semi-annual data from all MEOs for first 6 months of curren…" at bounding box center [366, 154] width 541 height 6
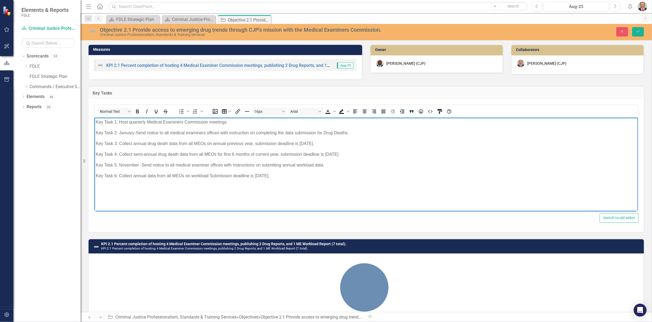
click at [146, 177] on p "Key Task 6: Collect annual data from all MEOs on workload Submission deadline i…" at bounding box center [366, 176] width 541 height 6
drag, startPoint x: 227, startPoint y: 176, endPoint x: 204, endPoint y: 174, distance: 23.5
click at [204, 174] on p "Key Task 6: Collect annual workload data from all MEOs on workload Submission d…" at bounding box center [366, 176] width 541 height 6
click at [337, 176] on p "Key Task 6: Collect annual workload data from all MEOs for previous year, submi…" at bounding box center [366, 176] width 541 height 6
click at [637, 31] on icon "Save" at bounding box center [638, 32] width 5 height 4
